Goal: Check status: Check status

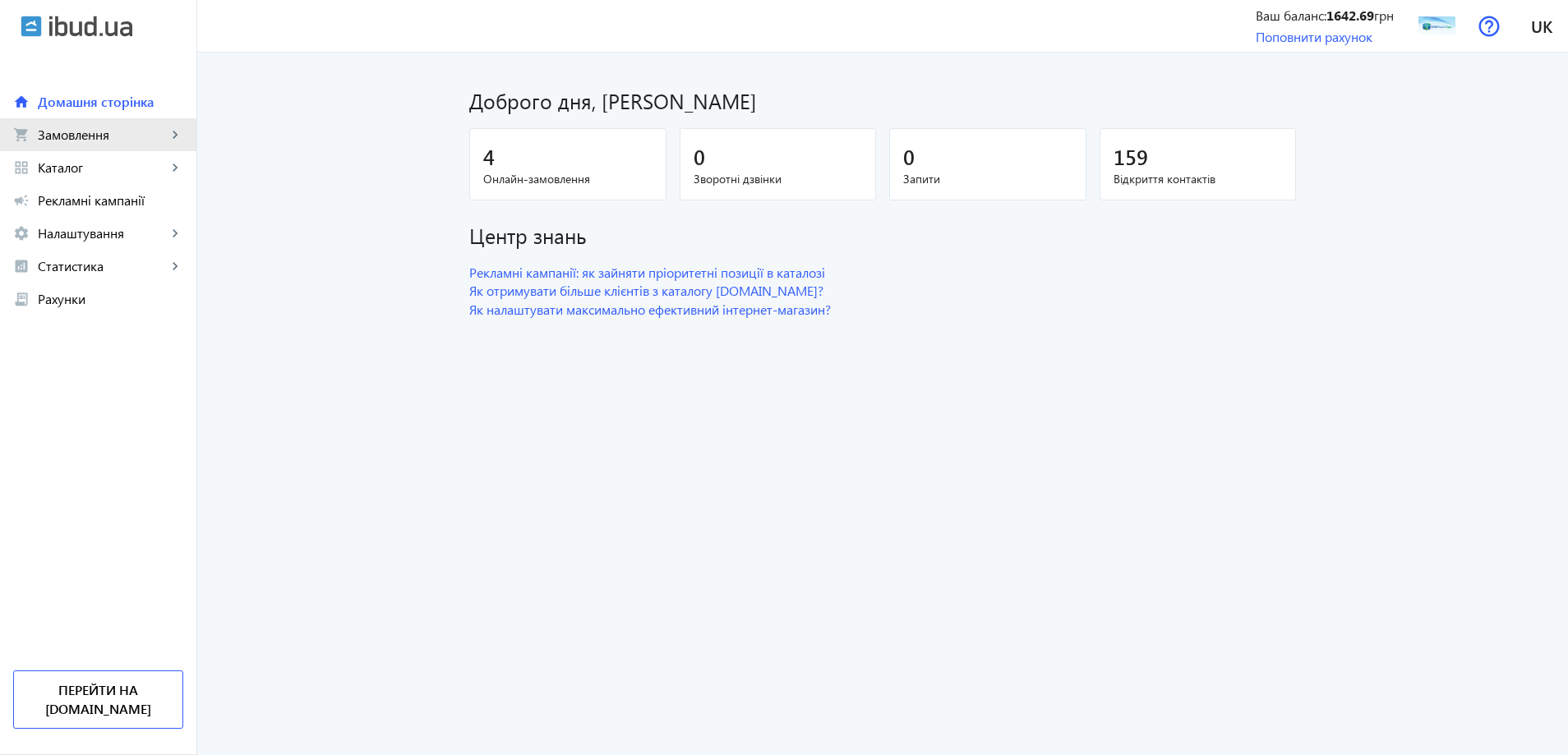
click at [73, 139] on span "Замовлення" at bounding box center [102, 134] width 129 height 16
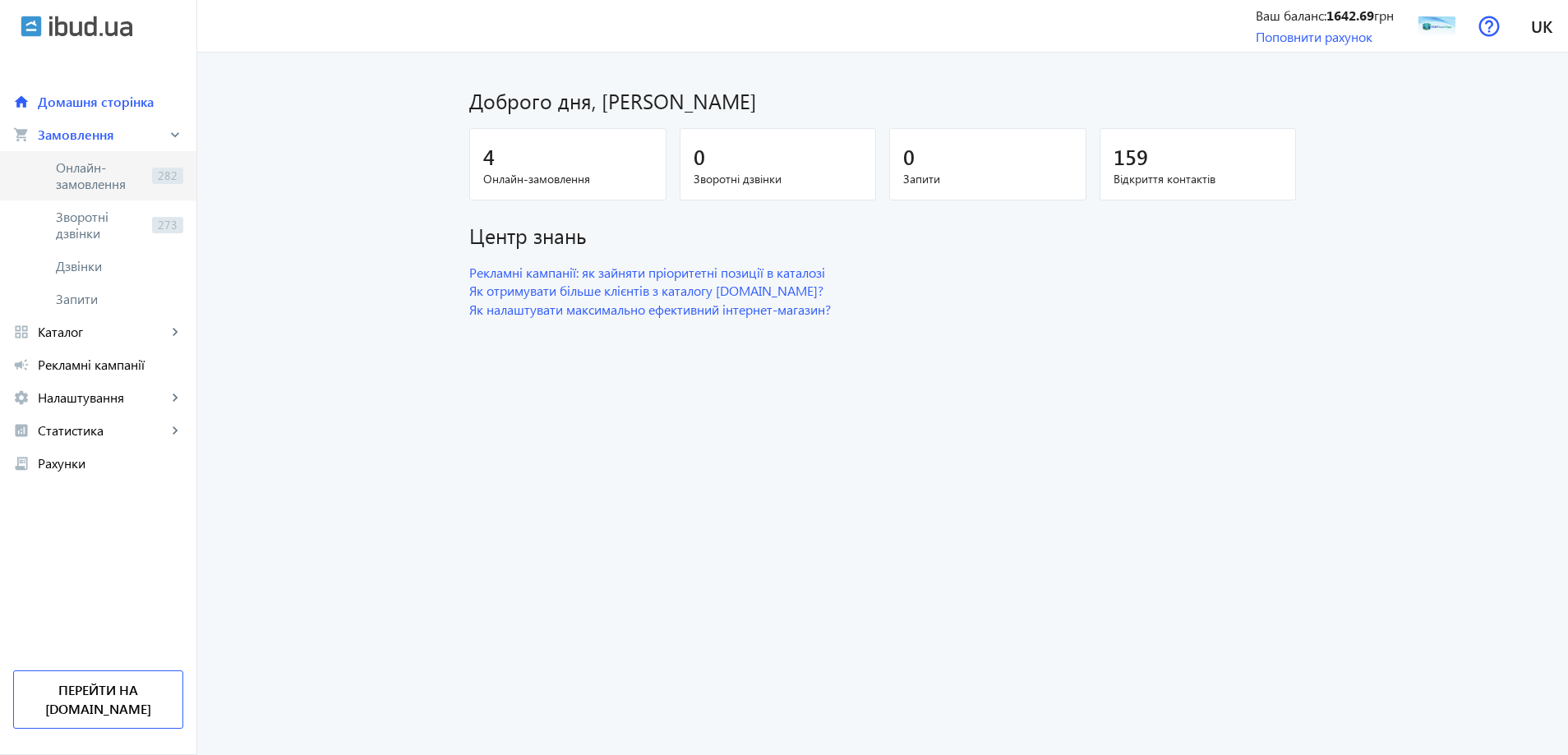
click at [114, 179] on span "Онлайн-замовлення" at bounding box center [100, 176] width 90 height 32
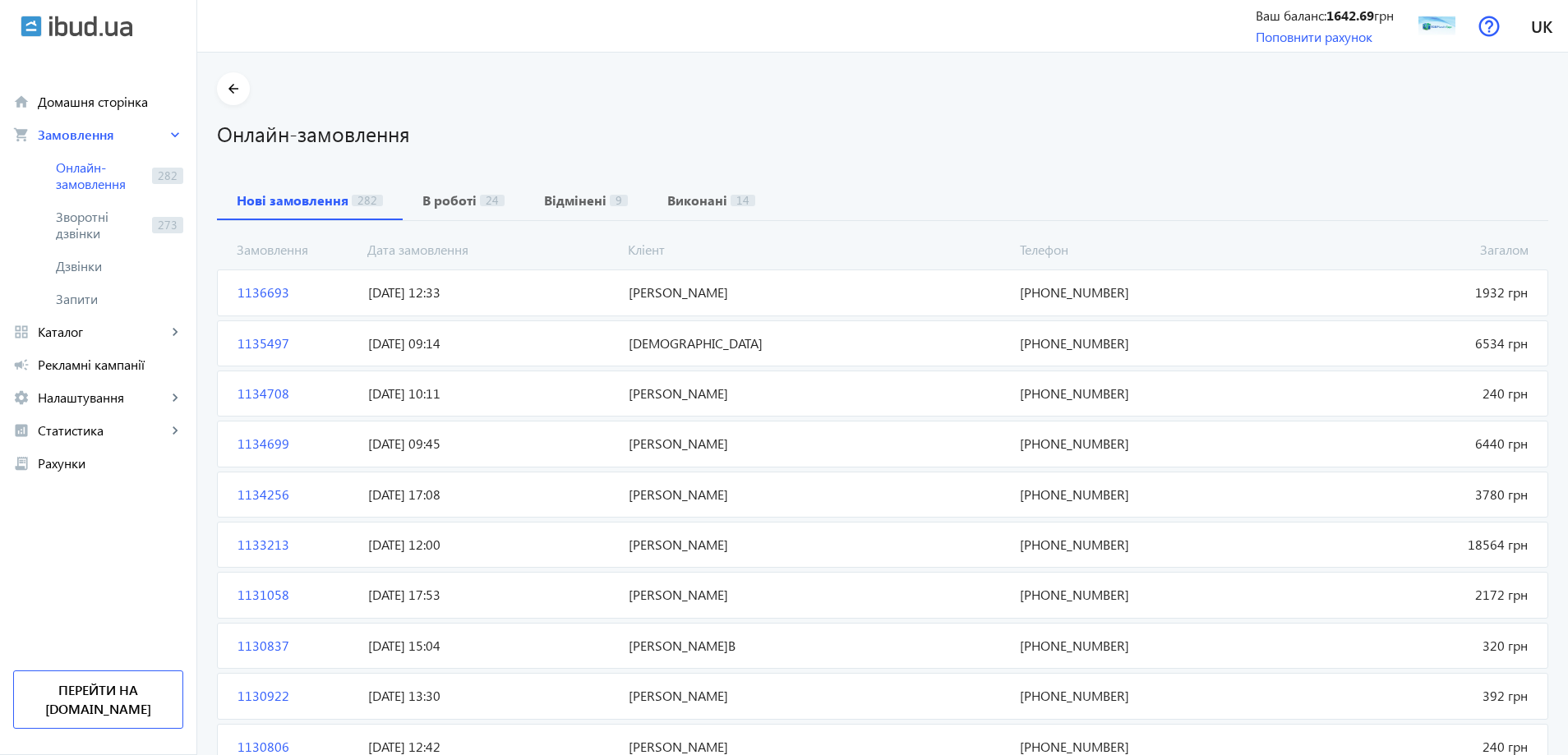
click at [1056, 284] on span "[PHONE_NUMBER]" at bounding box center [1143, 292] width 260 height 18
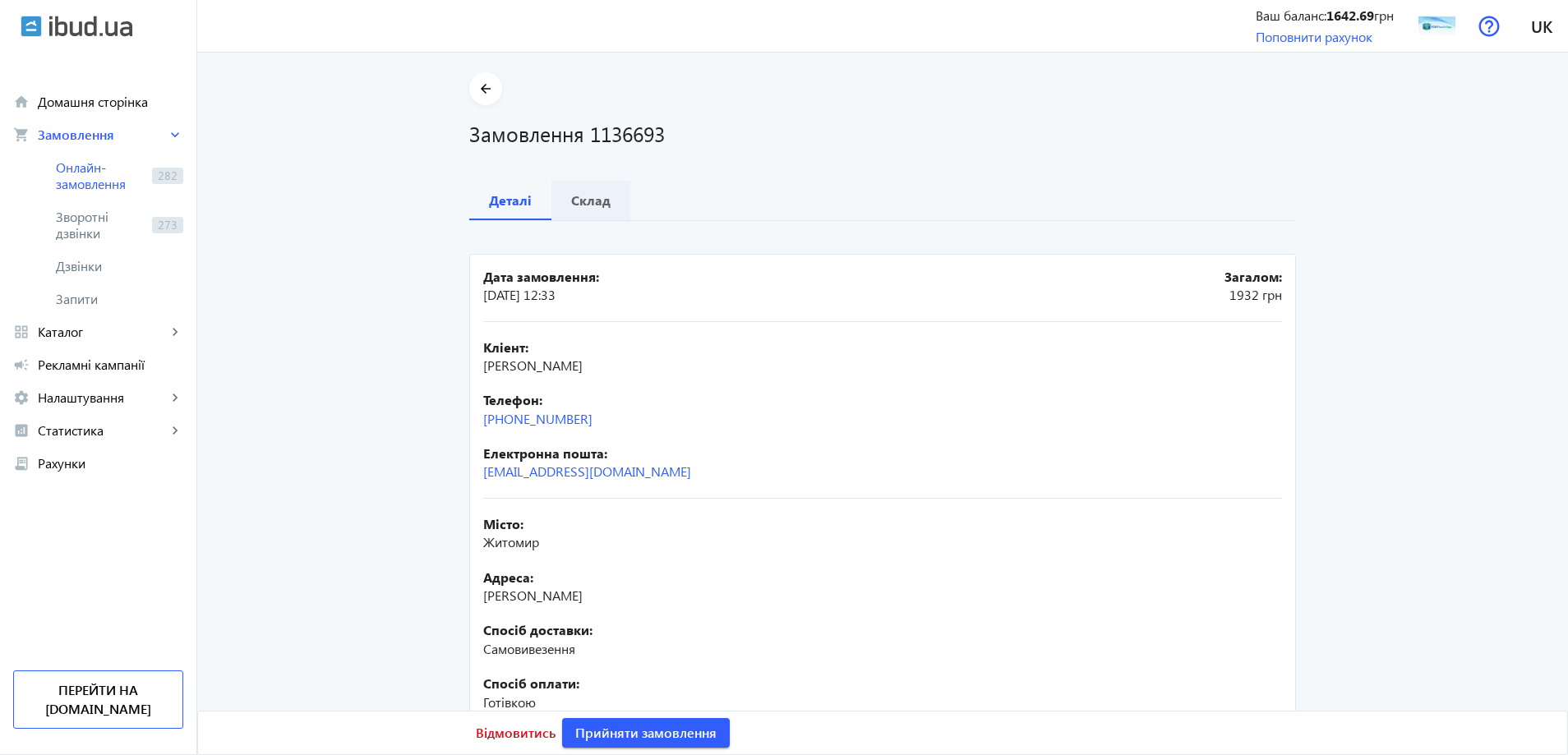
click at [573, 204] on b "Склад" at bounding box center [590, 201] width 39 height 13
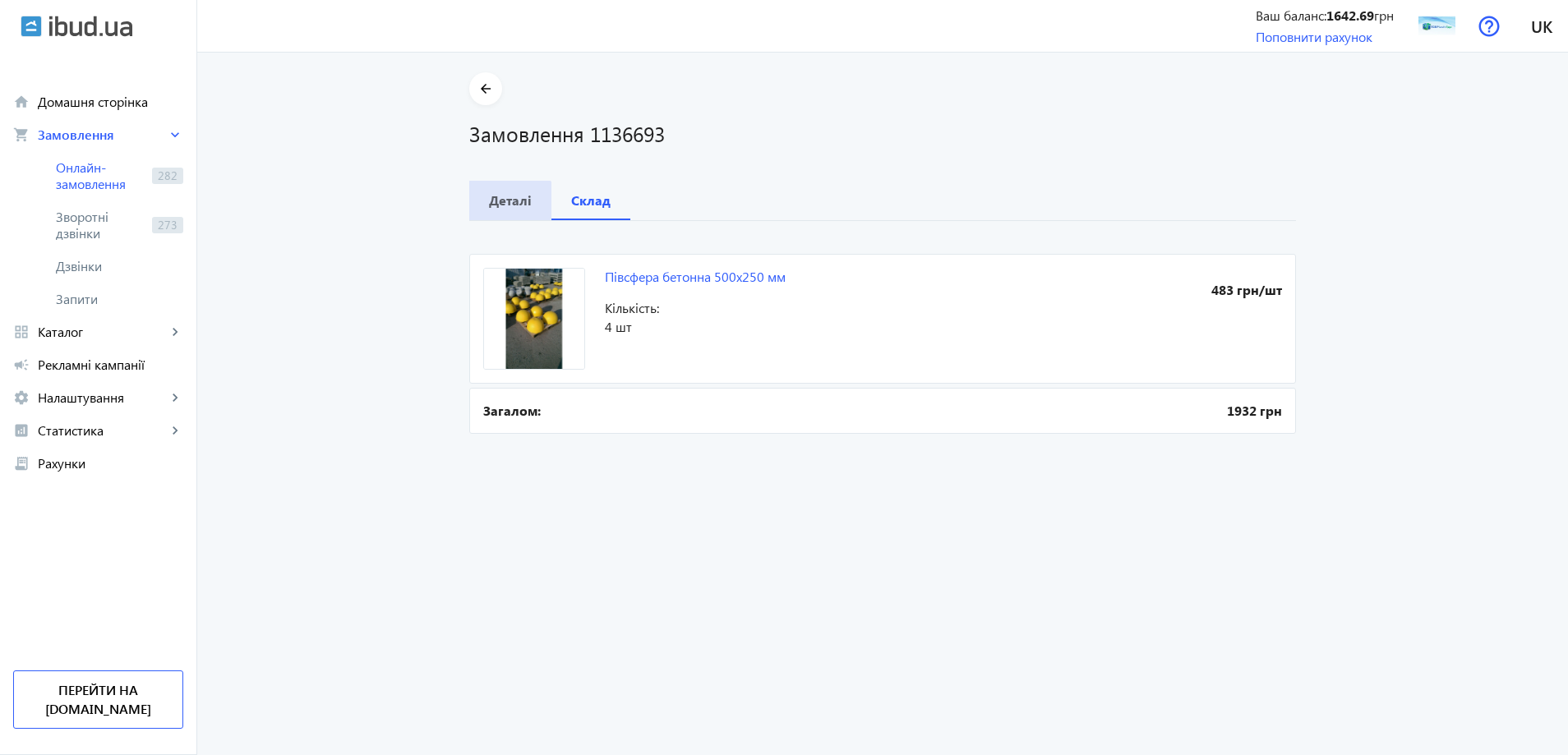
drag, startPoint x: 492, startPoint y: 207, endPoint x: 483, endPoint y: 241, distance: 35.2
click at [490, 207] on b "Деталі" at bounding box center [510, 201] width 43 height 13
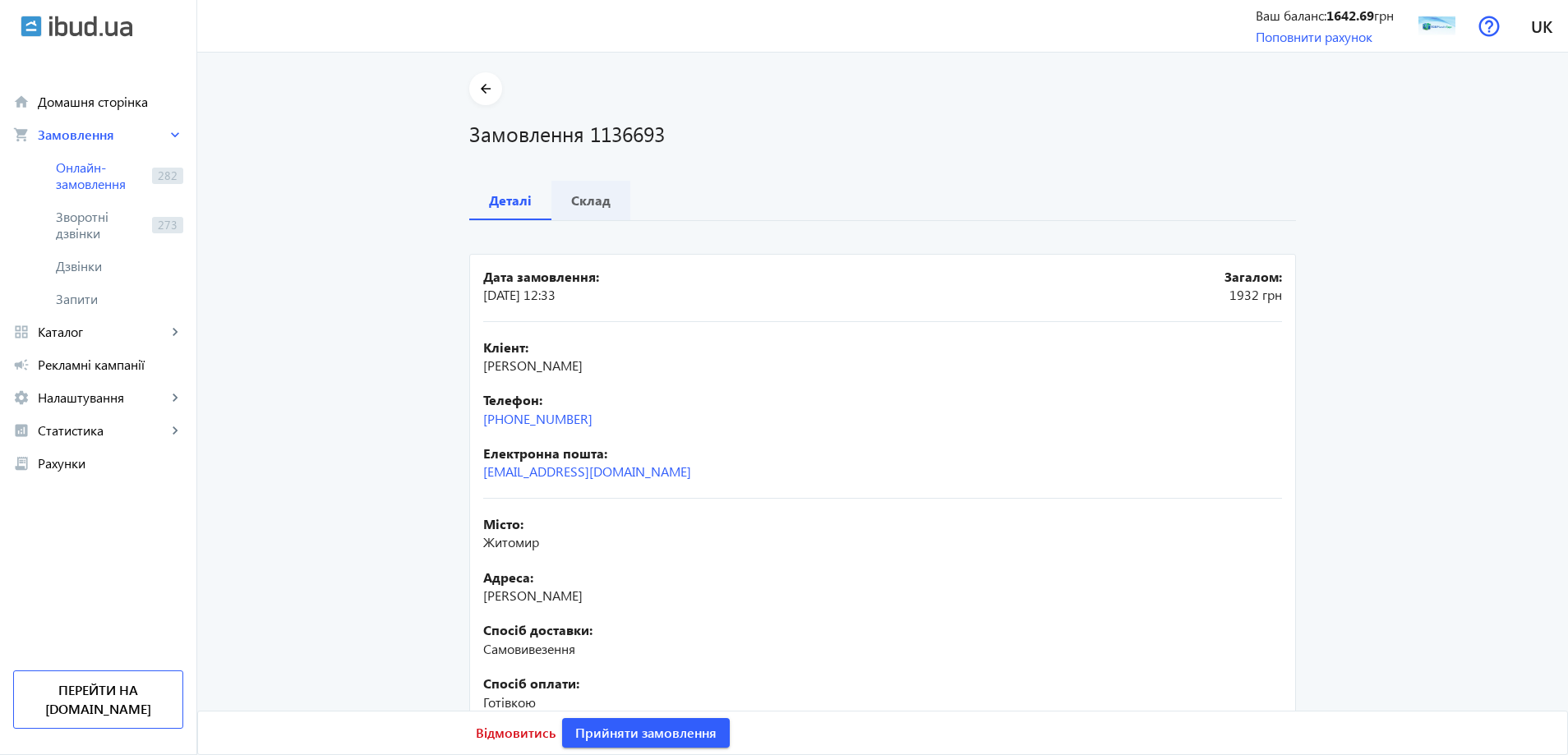
drag, startPoint x: 588, startPoint y: 205, endPoint x: 602, endPoint y: 217, distance: 18.4
click at [593, 210] on span "Склад" at bounding box center [590, 200] width 39 height 39
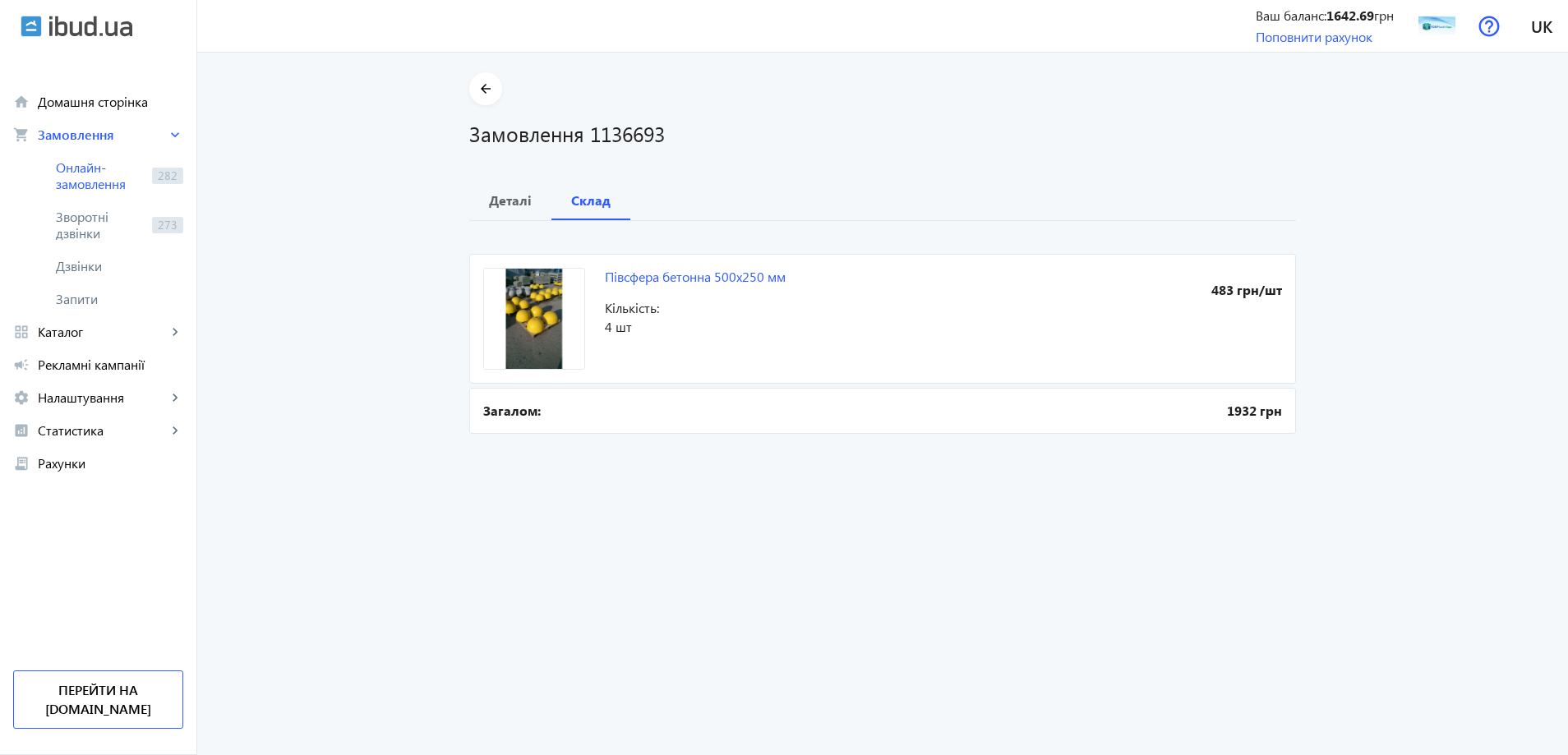
click at [512, 291] on img at bounding box center [534, 318] width 102 height 102
click at [530, 348] on img at bounding box center [534, 318] width 102 height 102
